Goal: Information Seeking & Learning: Learn about a topic

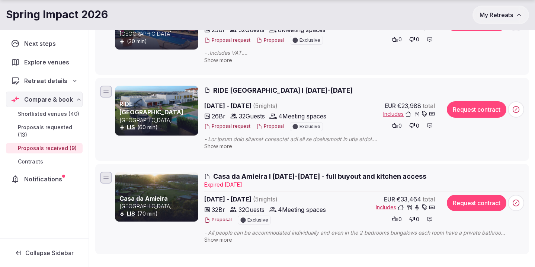
scroll to position [665, 0]
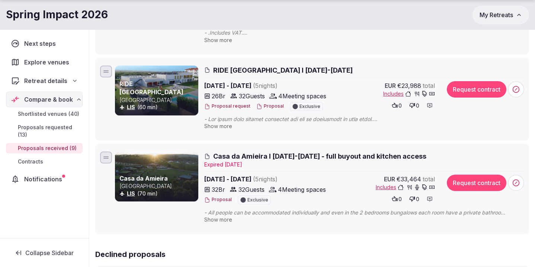
click at [225, 68] on span "RIDE [GEOGRAPHIC_DATA] I [DATE]-[DATE]" at bounding box center [283, 69] width 140 height 9
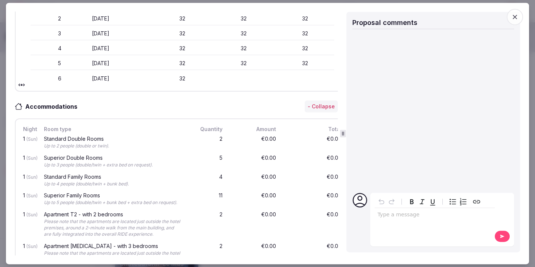
scroll to position [0, 0]
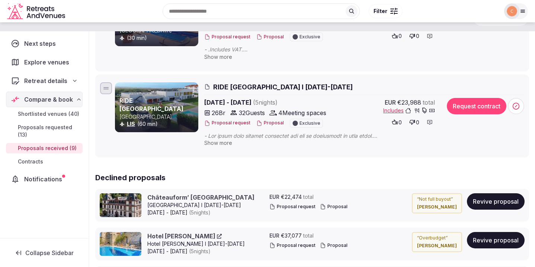
scroll to position [741, 0]
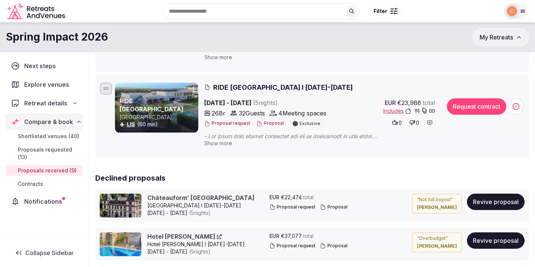
click at [181, 115] on p "Portugal" at bounding box center [157, 116] width 77 height 7
click at [226, 88] on span "RIDE Surf Resort & Spa I 25-30 Jan 2026" at bounding box center [283, 87] width 140 height 9
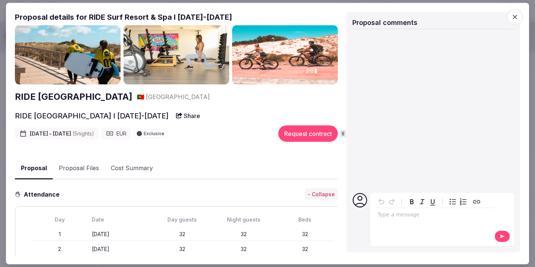
click at [202, 66] on img at bounding box center [177, 55] width 106 height 60
click at [113, 91] on h2 "RIDE [GEOGRAPHIC_DATA]" at bounding box center [74, 96] width 118 height 13
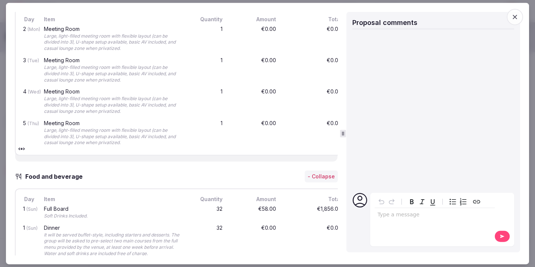
scroll to position [1151, 0]
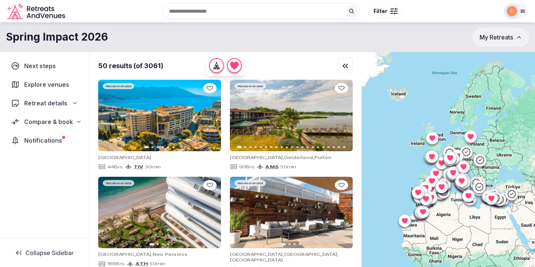
click at [59, 122] on span "Compare & book" at bounding box center [48, 121] width 49 height 9
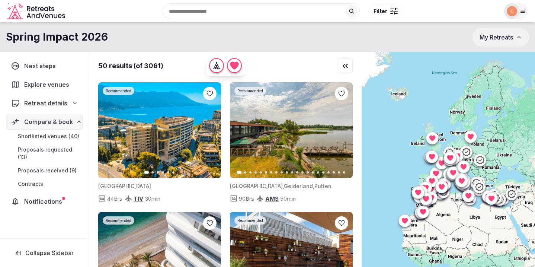
click at [58, 134] on span "Shortlisted venues (40)" at bounding box center [48, 135] width 61 height 7
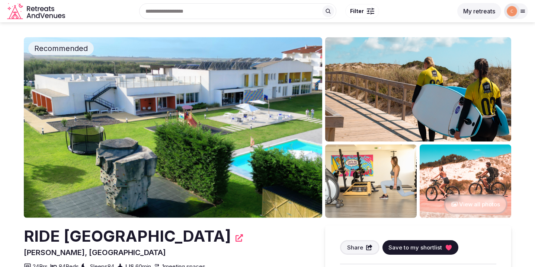
click at [232, 106] on img at bounding box center [173, 127] width 298 height 180
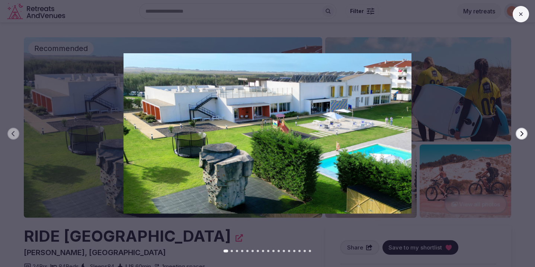
click at [519, 132] on icon "button" at bounding box center [522, 134] width 6 height 6
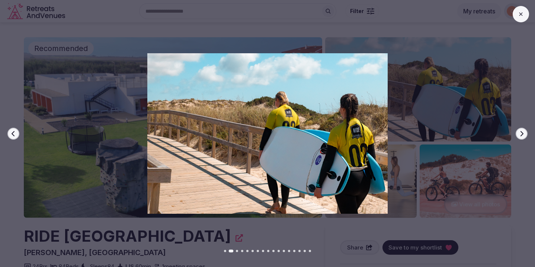
click at [519, 132] on icon "button" at bounding box center [522, 134] width 6 height 6
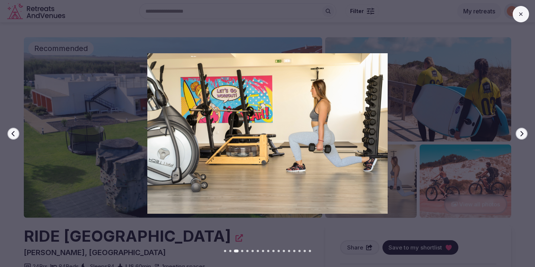
click at [519, 132] on icon "button" at bounding box center [522, 134] width 6 height 6
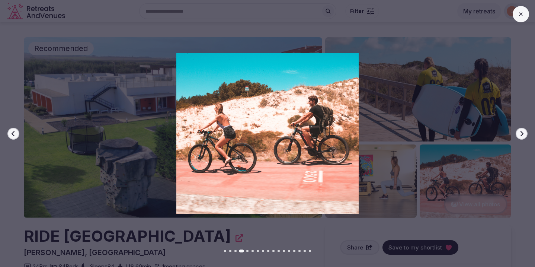
click at [519, 132] on icon "button" at bounding box center [522, 134] width 6 height 6
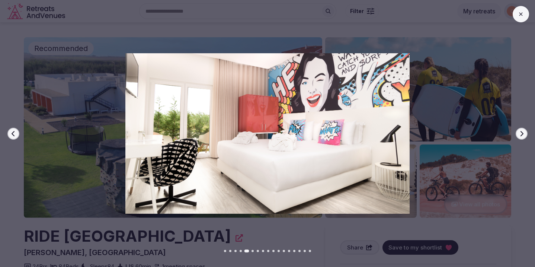
click at [521, 132] on icon "button" at bounding box center [522, 134] width 6 height 6
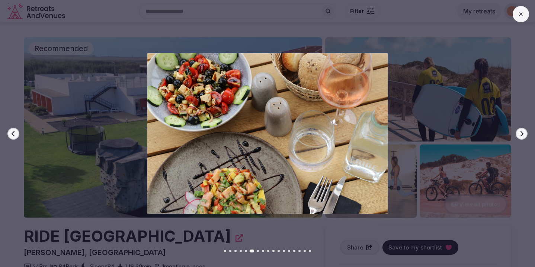
click at [521, 132] on icon "button" at bounding box center [522, 134] width 6 height 6
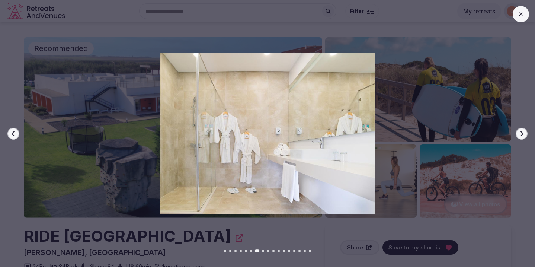
click at [521, 132] on icon "button" at bounding box center [522, 134] width 6 height 6
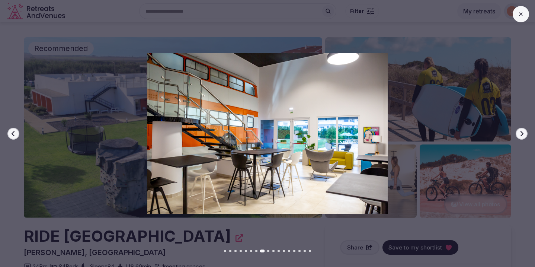
click at [521, 132] on icon "button" at bounding box center [522, 134] width 6 height 6
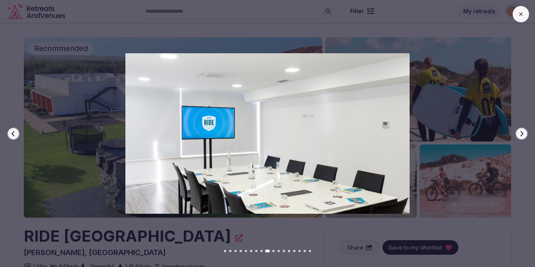
click at [521, 132] on icon "button" at bounding box center [522, 134] width 6 height 6
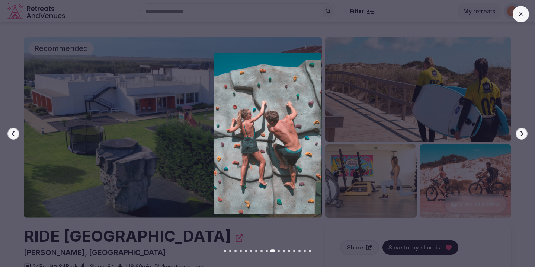
click at [521, 132] on icon "button" at bounding box center [522, 134] width 6 height 6
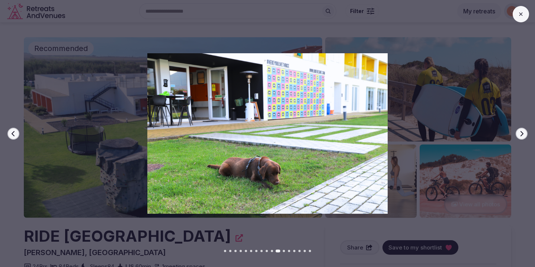
click at [521, 132] on icon "button" at bounding box center [522, 134] width 6 height 6
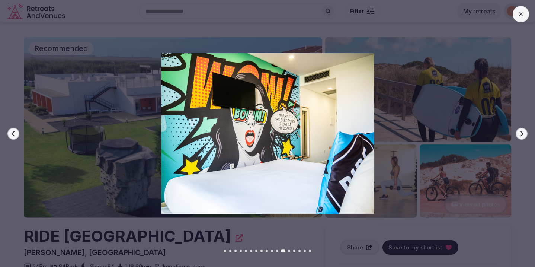
click at [521, 132] on icon "button" at bounding box center [522, 134] width 6 height 6
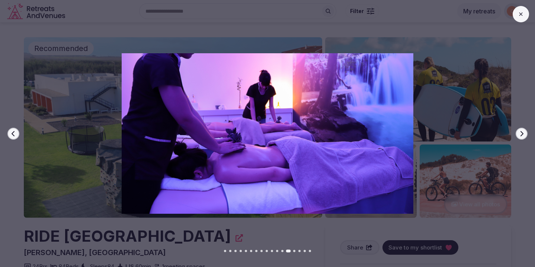
click at [521, 132] on icon "button" at bounding box center [522, 134] width 6 height 6
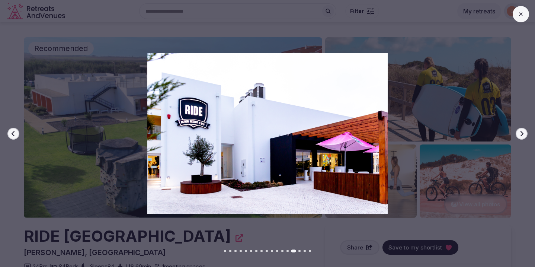
click at [521, 132] on icon "button" at bounding box center [522, 134] width 6 height 6
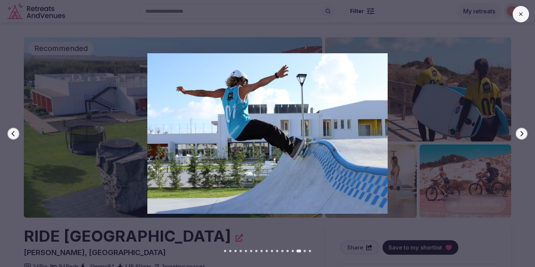
click at [521, 132] on icon "button" at bounding box center [522, 134] width 6 height 6
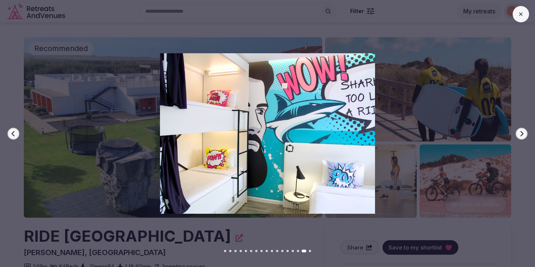
click at [521, 132] on icon "button" at bounding box center [522, 134] width 6 height 6
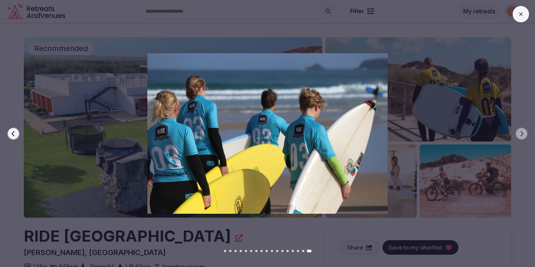
click at [522, 17] on button at bounding box center [521, 14] width 16 height 16
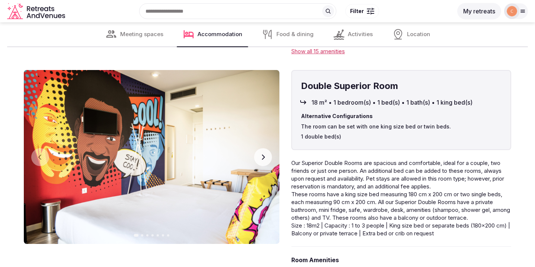
scroll to position [1332, 0]
click at [260, 154] on icon "button" at bounding box center [263, 157] width 6 height 6
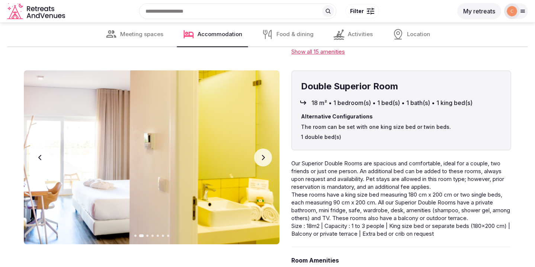
click at [260, 154] on icon "button" at bounding box center [263, 157] width 6 height 6
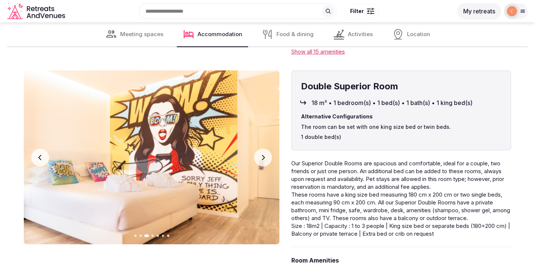
click at [260, 154] on icon "button" at bounding box center [263, 157] width 6 height 6
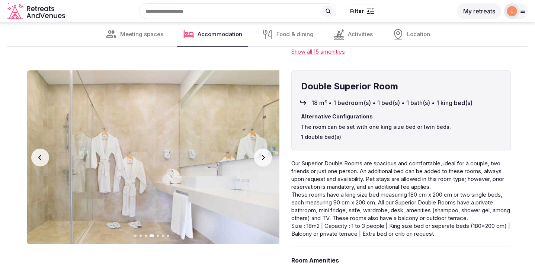
click at [260, 154] on icon "button" at bounding box center [263, 157] width 6 height 6
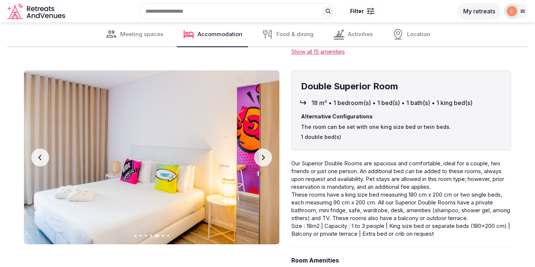
click at [260, 154] on icon "button" at bounding box center [263, 157] width 6 height 6
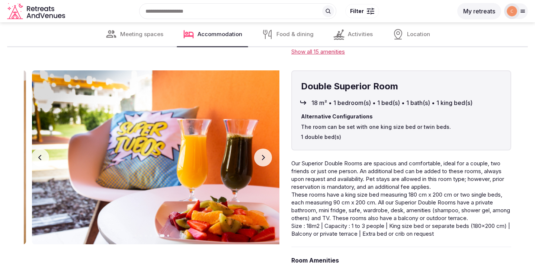
click at [260, 154] on icon "button" at bounding box center [263, 157] width 6 height 6
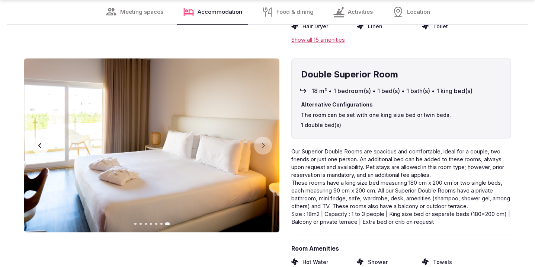
click at [414, 14] on span "Location" at bounding box center [418, 12] width 23 height 8
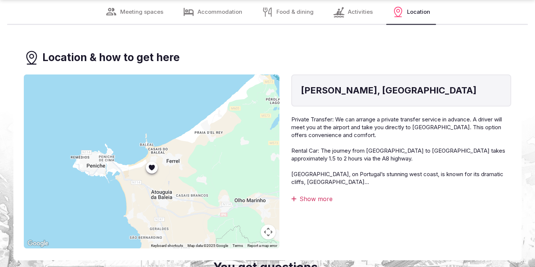
scroll to position [2128, 0]
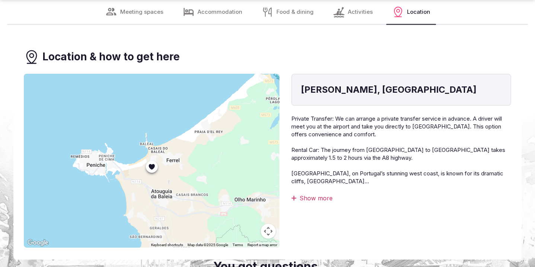
click at [222, 142] on div at bounding box center [152, 161] width 256 height 174
click at [270, 228] on button "Map camera controls" at bounding box center [268, 231] width 15 height 15
click at [246, 229] on button "Zoom out" at bounding box center [249, 231] width 15 height 15
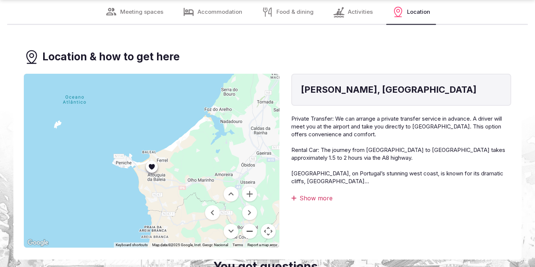
click at [249, 227] on button "Zoom out" at bounding box center [249, 231] width 15 height 15
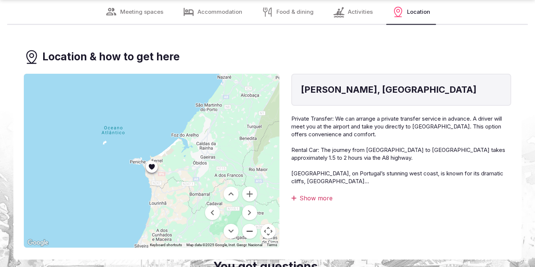
click at [249, 227] on button "Zoom out" at bounding box center [249, 231] width 15 height 15
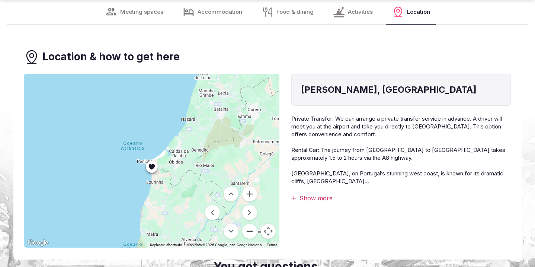
click at [249, 227] on button "Zoom out" at bounding box center [249, 231] width 15 height 15
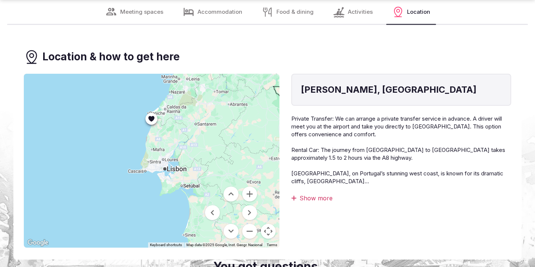
drag, startPoint x: 187, startPoint y: 202, endPoint x: 187, endPoint y: 154, distance: 48.7
click at [187, 154] on div at bounding box center [152, 161] width 256 height 174
click at [249, 188] on button "Zoom in" at bounding box center [249, 193] width 15 height 15
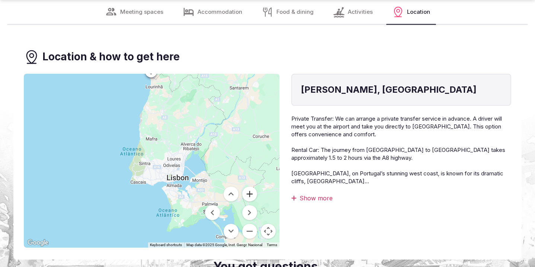
click at [250, 187] on button "Zoom in" at bounding box center [249, 193] width 15 height 15
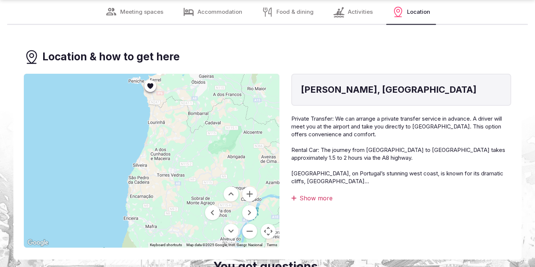
drag, startPoint x: 235, startPoint y: 102, endPoint x: 235, endPoint y: 212, distance: 110.5
click at [235, 212] on div "Keyboard shortcuts Map Data Map data ©2025 Google, Inst. Geogr. Nacional Map da…" at bounding box center [152, 161] width 256 height 174
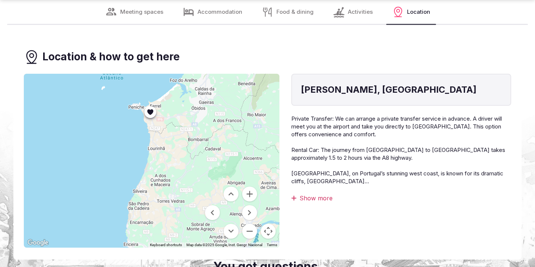
drag, startPoint x: 208, startPoint y: 134, endPoint x: 208, endPoint y: 161, distance: 27.2
click at [208, 161] on div at bounding box center [152, 161] width 256 height 174
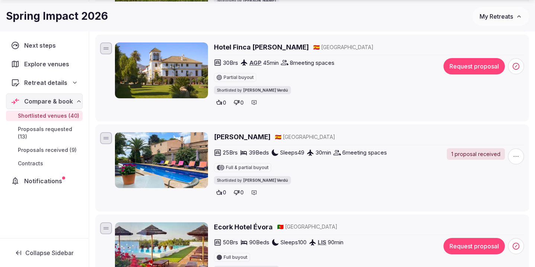
scroll to position [297, 0]
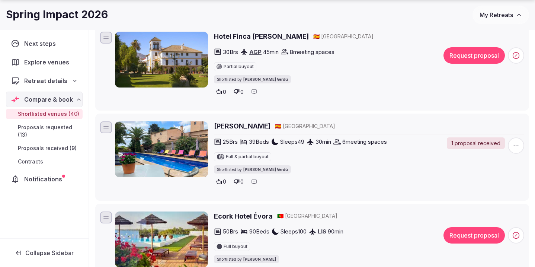
click at [270, 128] on h2 "[PERSON_NAME]" at bounding box center [242, 125] width 57 height 9
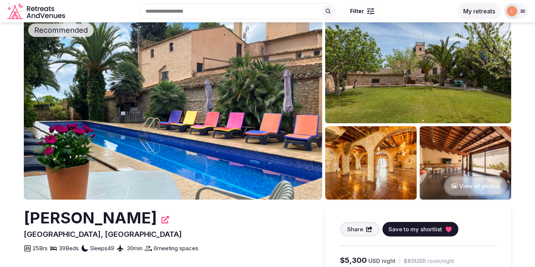
scroll to position [20, 0]
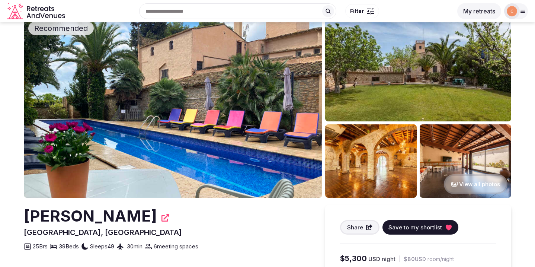
click at [387, 157] on img at bounding box center [371, 160] width 92 height 73
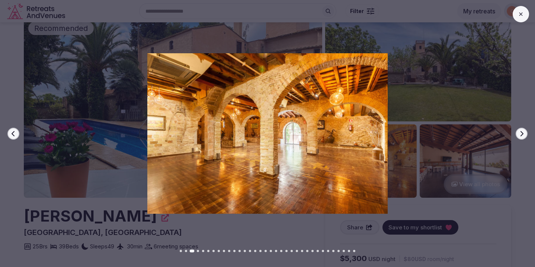
click at [523, 134] on icon "button" at bounding box center [522, 134] width 6 height 6
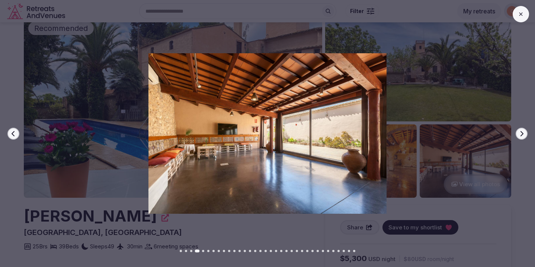
click at [523, 134] on icon "button" at bounding box center [522, 134] width 6 height 6
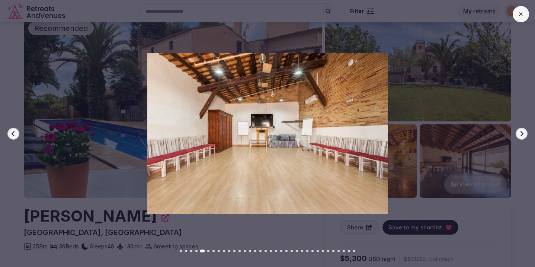
click at [523, 134] on icon "button" at bounding box center [521, 133] width 3 height 5
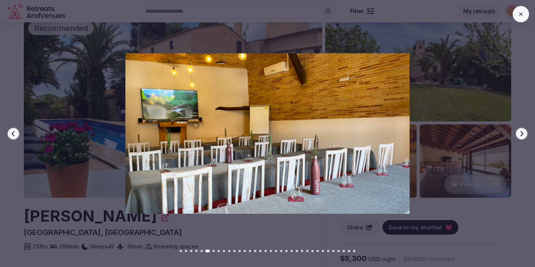
click at [523, 137] on button "Next slide" at bounding box center [522, 134] width 12 height 12
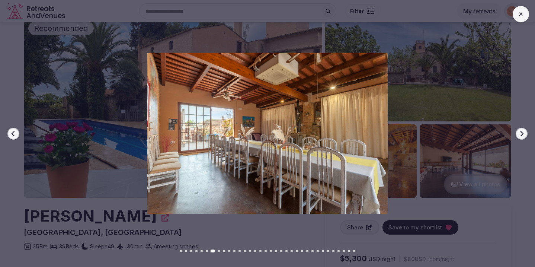
click at [523, 136] on icon "button" at bounding box center [522, 134] width 6 height 6
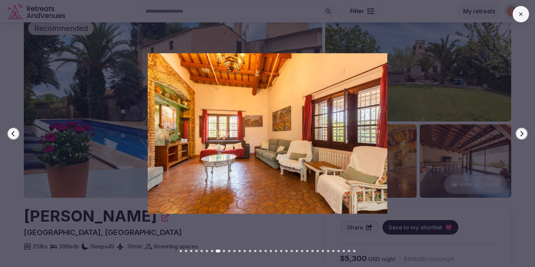
click at [523, 136] on icon "button" at bounding box center [522, 134] width 6 height 6
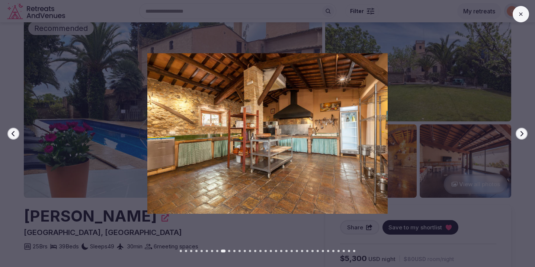
click at [523, 136] on icon "button" at bounding box center [522, 134] width 6 height 6
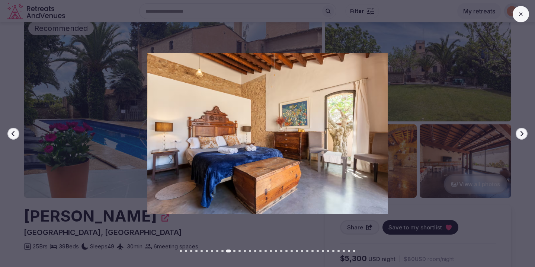
click at [523, 136] on icon "button" at bounding box center [522, 134] width 6 height 6
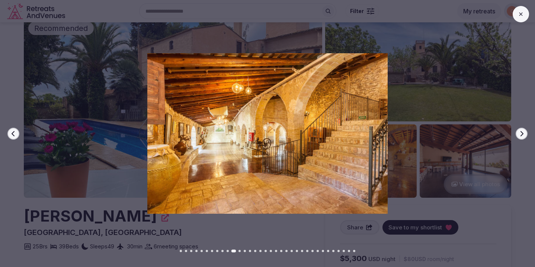
click at [523, 136] on icon "button" at bounding box center [522, 134] width 6 height 6
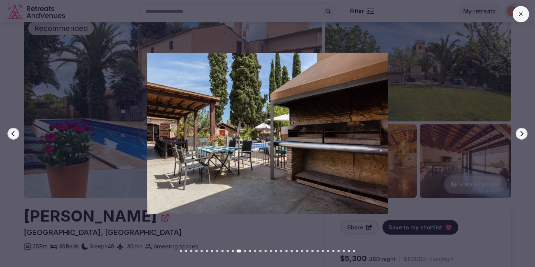
click at [523, 136] on icon "button" at bounding box center [522, 134] width 6 height 6
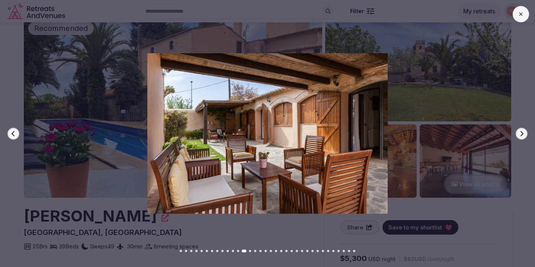
click at [523, 136] on icon "button" at bounding box center [522, 134] width 6 height 6
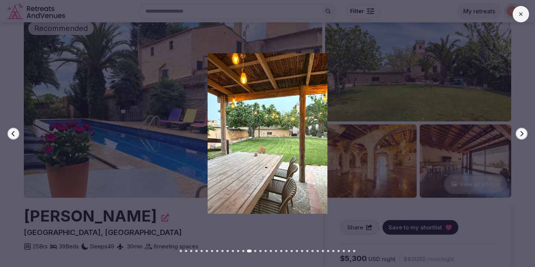
click at [523, 136] on icon "button" at bounding box center [522, 134] width 6 height 6
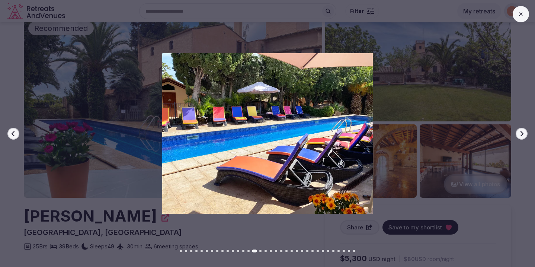
click at [523, 136] on icon "button" at bounding box center [522, 134] width 6 height 6
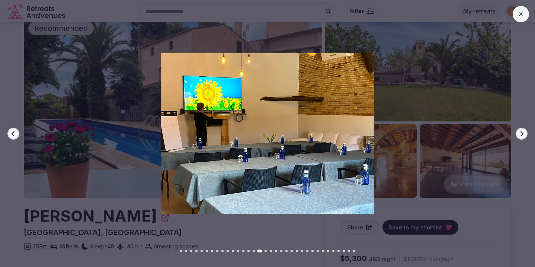
click at [523, 136] on icon "button" at bounding box center [522, 134] width 6 height 6
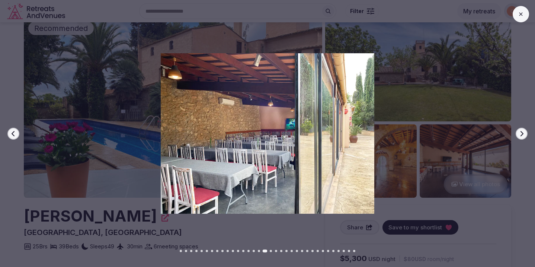
click at [523, 136] on icon "button" at bounding box center [522, 134] width 6 height 6
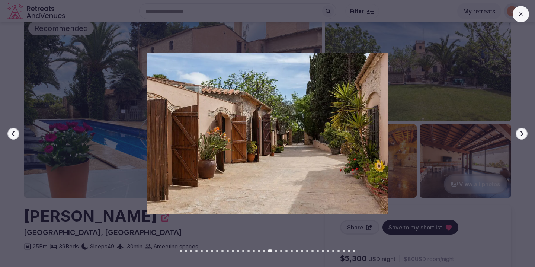
click at [523, 136] on icon "button" at bounding box center [522, 134] width 6 height 6
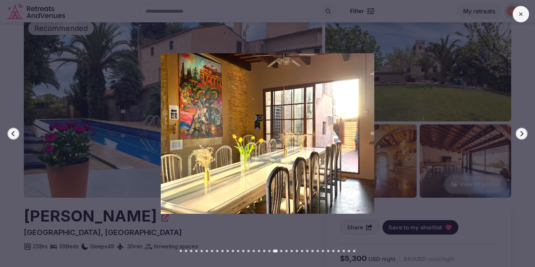
click at [523, 136] on icon "button" at bounding box center [522, 134] width 6 height 6
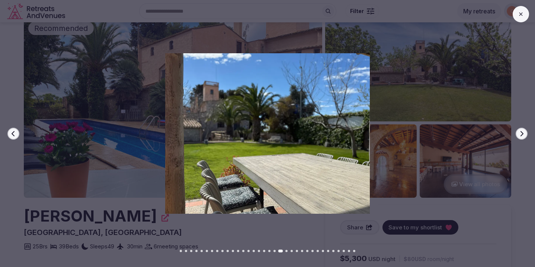
click at [523, 136] on icon "button" at bounding box center [522, 134] width 6 height 6
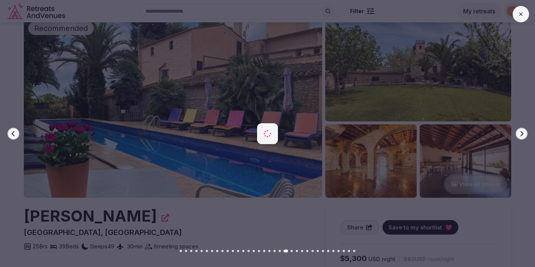
click at [523, 136] on icon "button" at bounding box center [522, 134] width 6 height 6
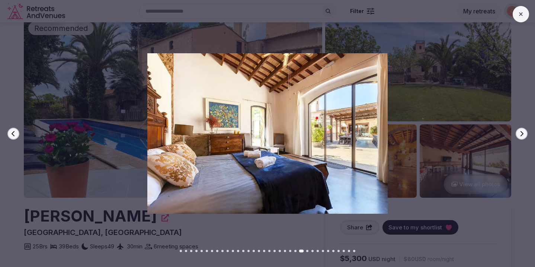
click at [523, 13] on icon at bounding box center [521, 14] width 6 height 6
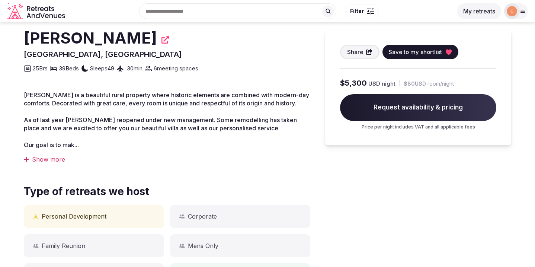
scroll to position [141, 0]
